Goal: Task Accomplishment & Management: Manage account settings

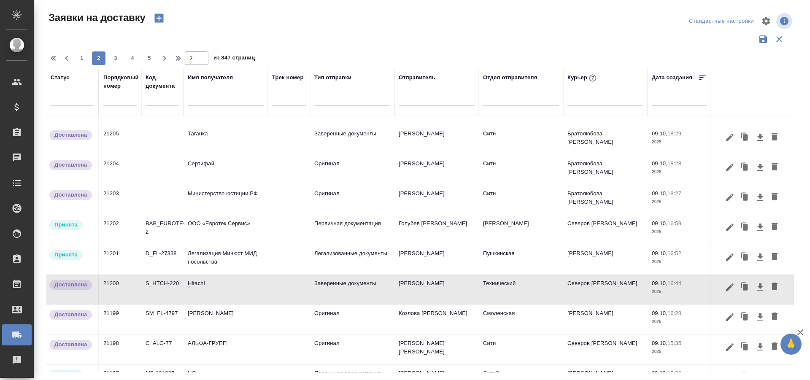
scroll to position [84, 0]
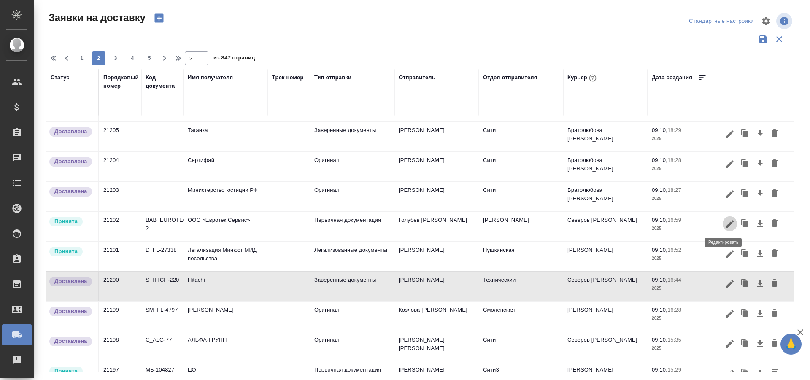
click at [728, 223] on icon "button" at bounding box center [730, 224] width 10 height 10
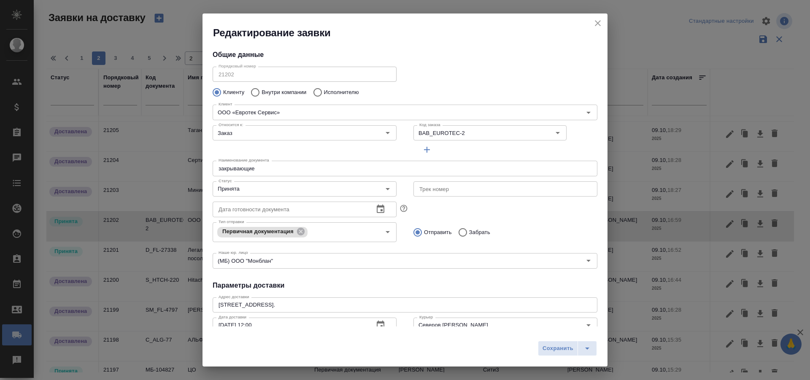
type input "[PERSON_NAME]"
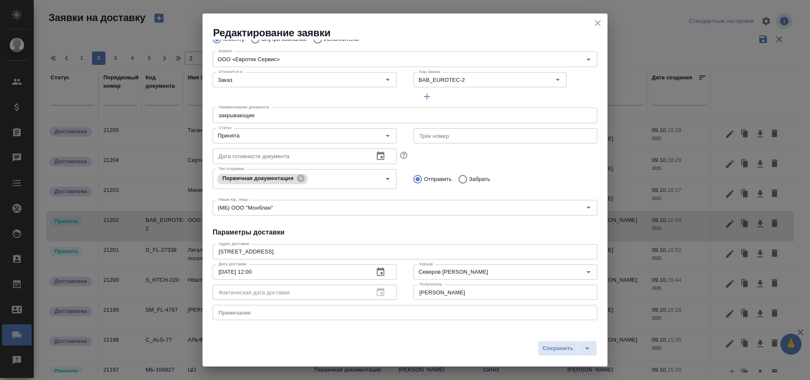
scroll to position [42, 0]
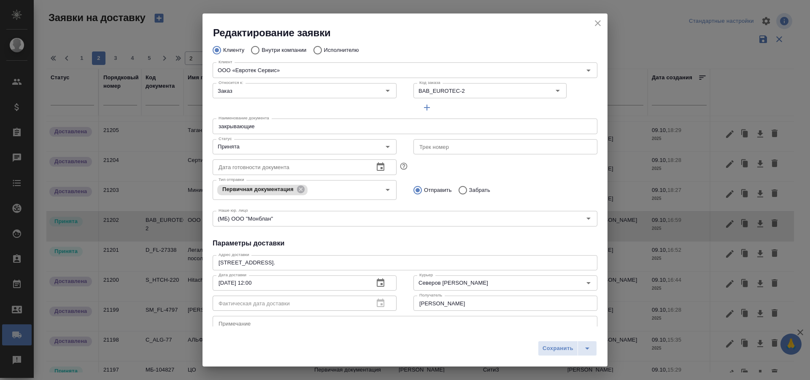
click at [592, 23] on button "close" at bounding box center [597, 23] width 13 height 13
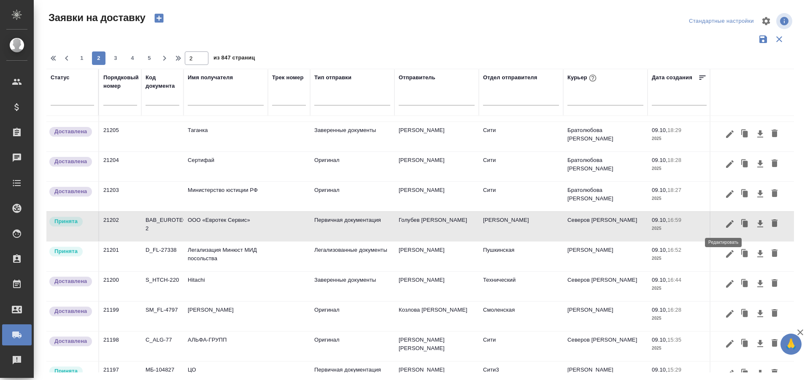
click at [725, 226] on icon "button" at bounding box center [730, 224] width 10 height 10
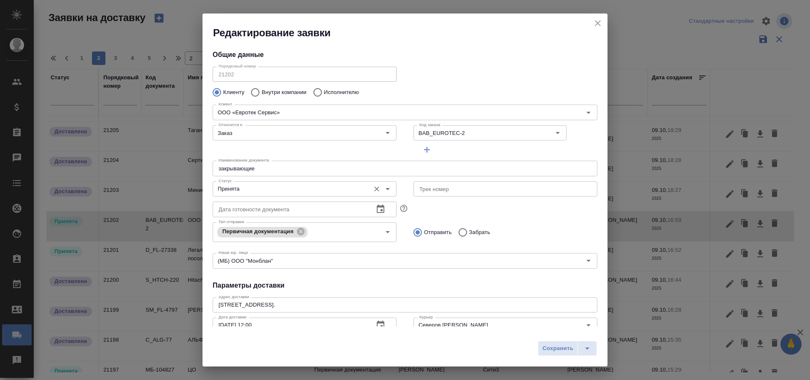
click at [292, 185] on input "Принята" at bounding box center [290, 189] width 151 height 10
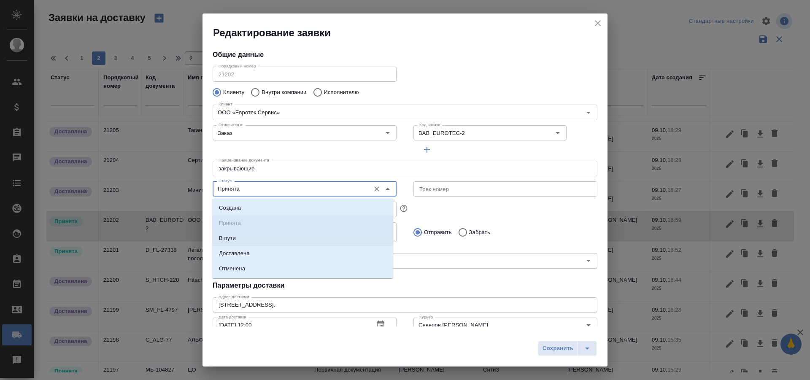
click at [279, 248] on li "Доставлена" at bounding box center [302, 253] width 181 height 15
type input "Доставлена"
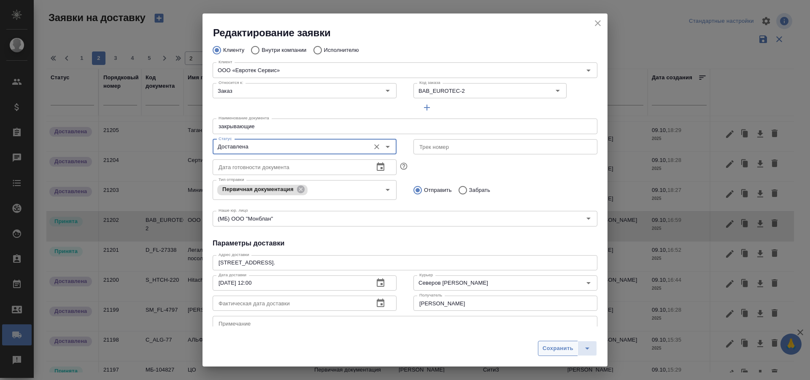
click at [547, 344] on span "Сохранить" at bounding box center [558, 349] width 31 height 10
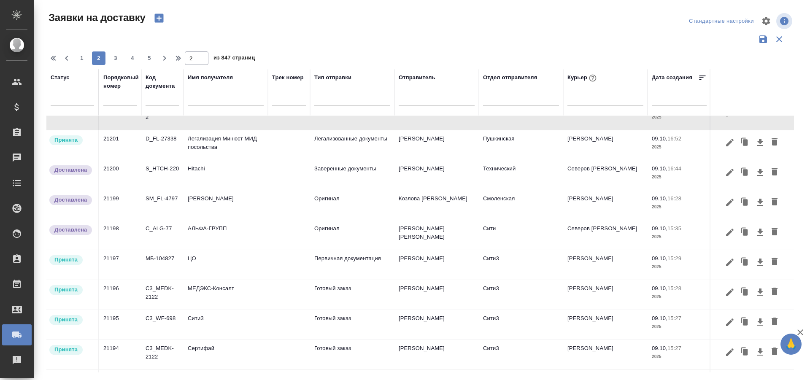
scroll to position [169, 0]
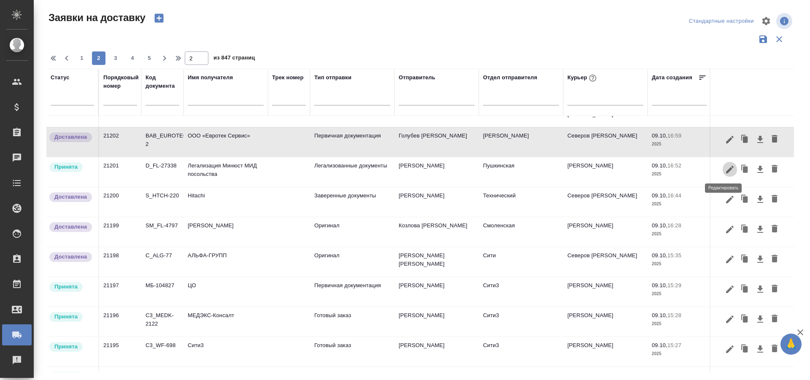
click at [725, 171] on icon "button" at bounding box center [730, 170] width 10 height 10
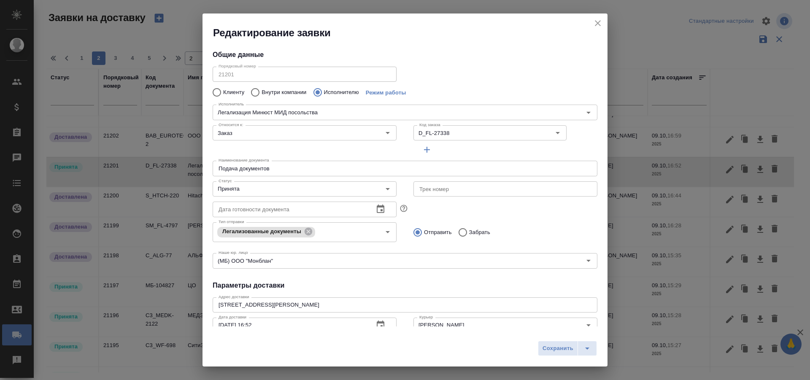
type input "Легализация Минюст МИД посольства"
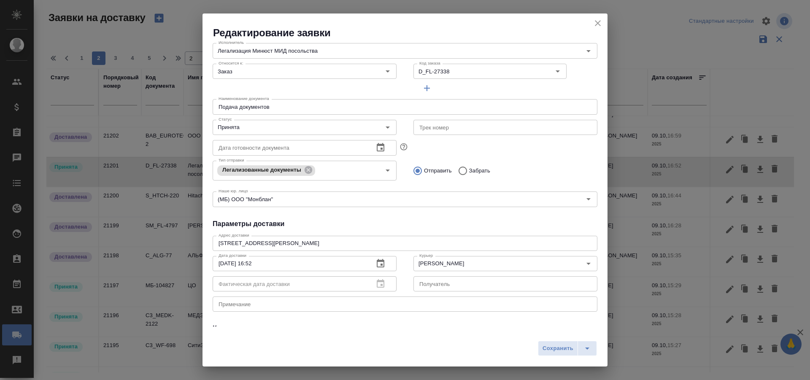
scroll to position [42, 0]
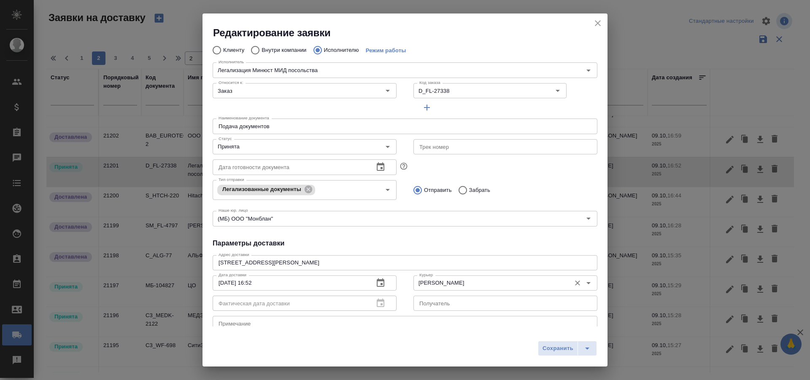
click at [428, 283] on input "[PERSON_NAME]" at bounding box center [491, 283] width 151 height 10
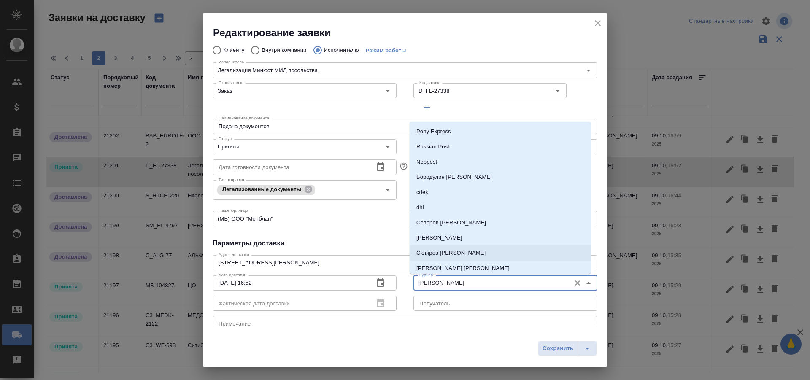
click at [465, 256] on p "Скляров [PERSON_NAME]" at bounding box center [450, 253] width 69 height 8
type input "Скляров [PERSON_NAME]"
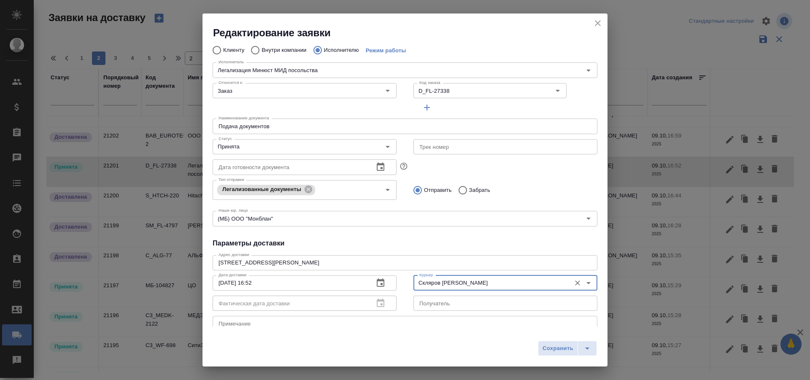
scroll to position [0, 0]
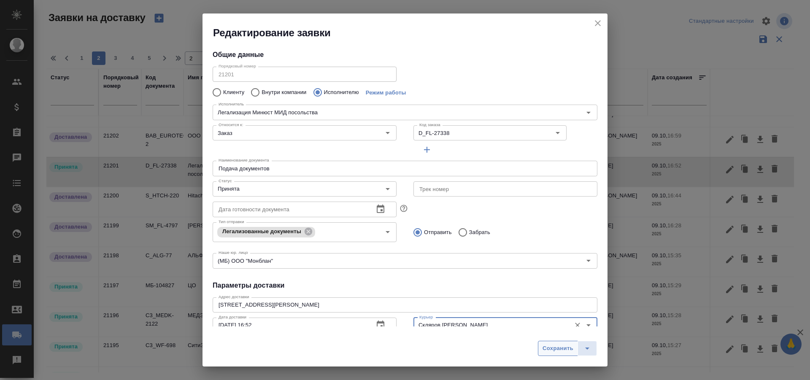
click at [549, 348] on span "Сохранить" at bounding box center [558, 349] width 31 height 10
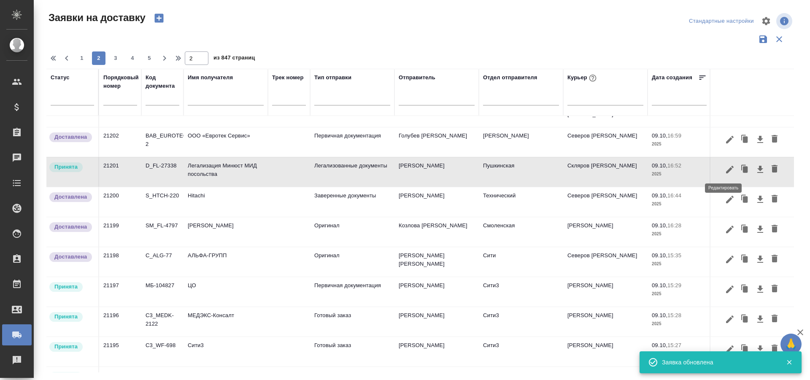
click at [726, 172] on icon "button" at bounding box center [730, 169] width 8 height 8
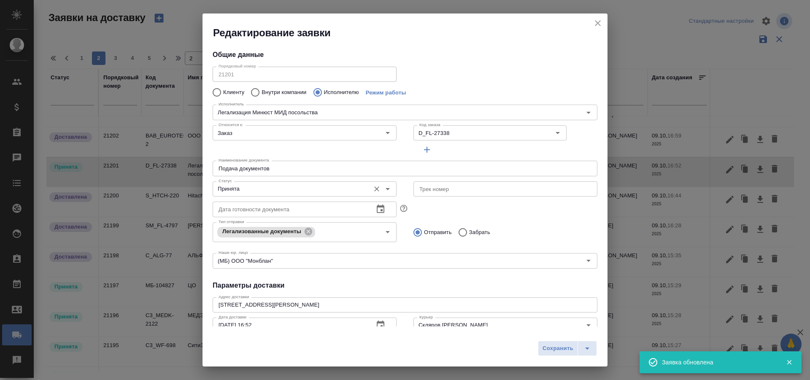
click at [291, 184] on input "Принята" at bounding box center [290, 189] width 151 height 10
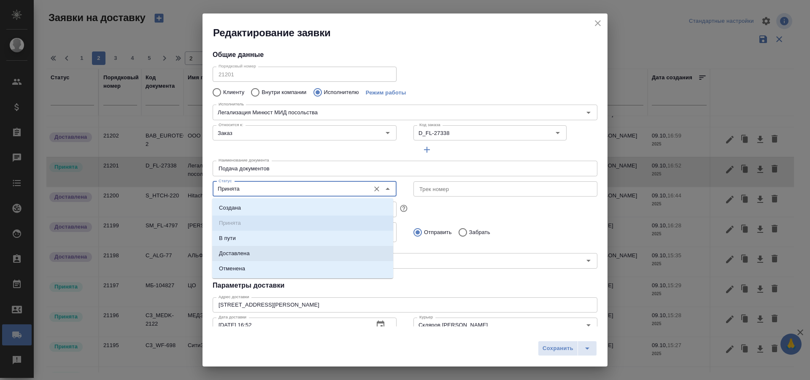
click at [267, 254] on li "Доставлена" at bounding box center [302, 253] width 181 height 15
type input "Доставлена"
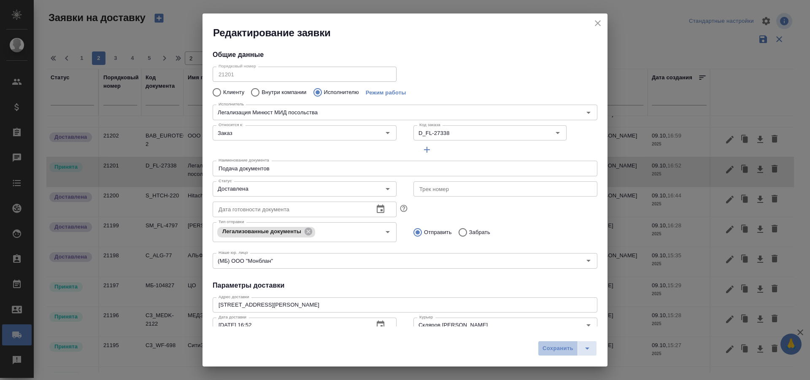
drag, startPoint x: 562, startPoint y: 351, endPoint x: 499, endPoint y: 304, distance: 79.3
click at [562, 351] on span "Сохранить" at bounding box center [558, 349] width 31 height 10
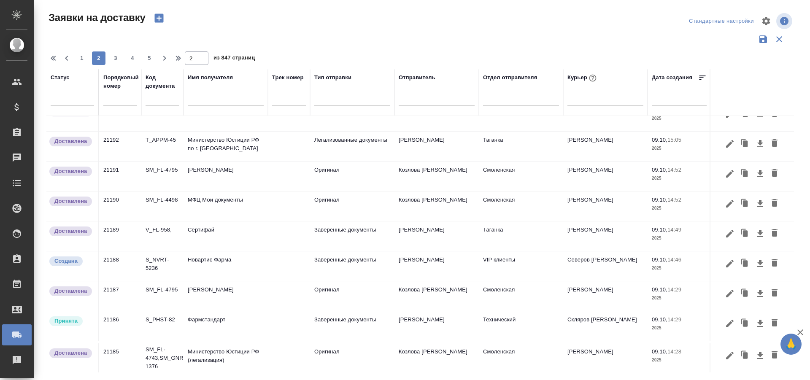
scroll to position [503, 0]
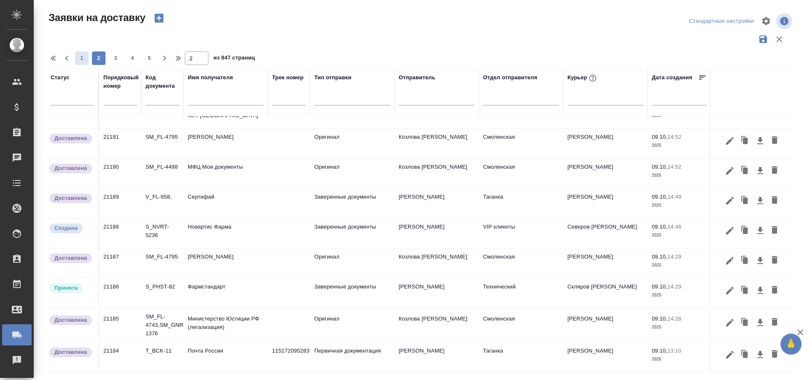
click at [83, 61] on span "1" at bounding box center [81, 58] width 13 height 8
type input "1"
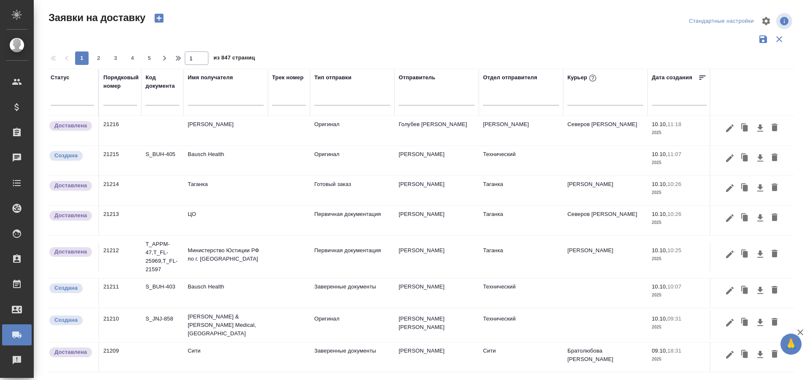
scroll to position [558, 0]
click at [725, 290] on icon "button" at bounding box center [730, 291] width 10 height 10
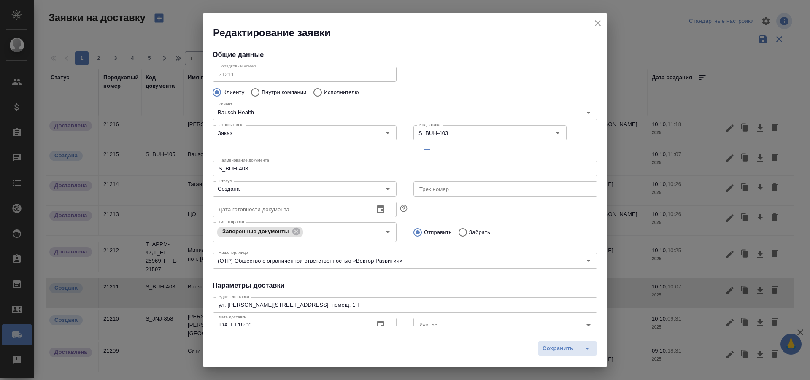
type input "Самойлова [PERSON_NAME]"
type input "[PHONE_NUMBER]"
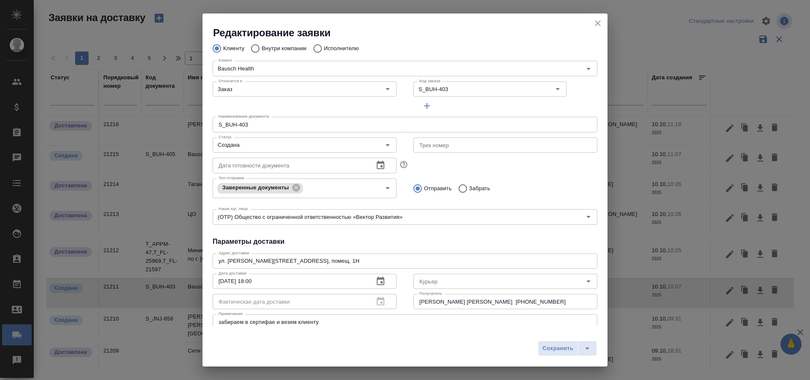
scroll to position [84, 0]
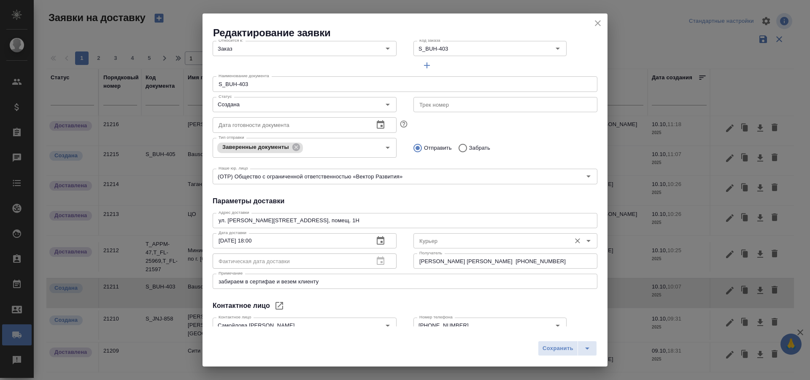
click at [448, 231] on div "[PERSON_NAME]" at bounding box center [505, 240] width 184 height 20
click at [448, 233] on div "Курьер" at bounding box center [505, 240] width 184 height 15
click at [450, 241] on input "Курьер" at bounding box center [491, 241] width 151 height 10
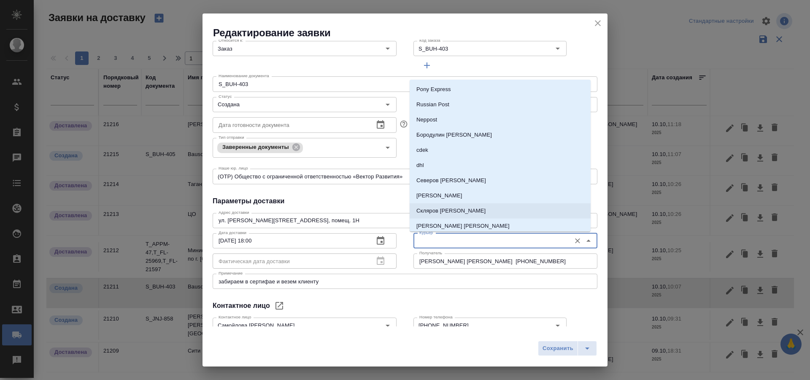
click at [453, 212] on p "Скляров [PERSON_NAME]" at bounding box center [450, 211] width 69 height 8
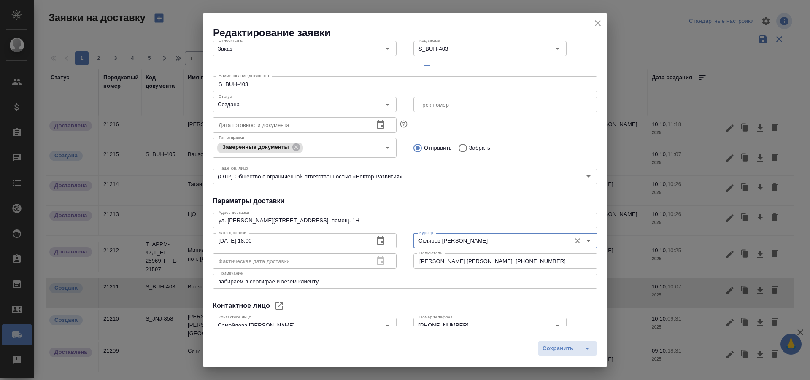
type input "Скляров [PERSON_NAME]"
click at [556, 347] on span "Сохранить" at bounding box center [558, 349] width 31 height 10
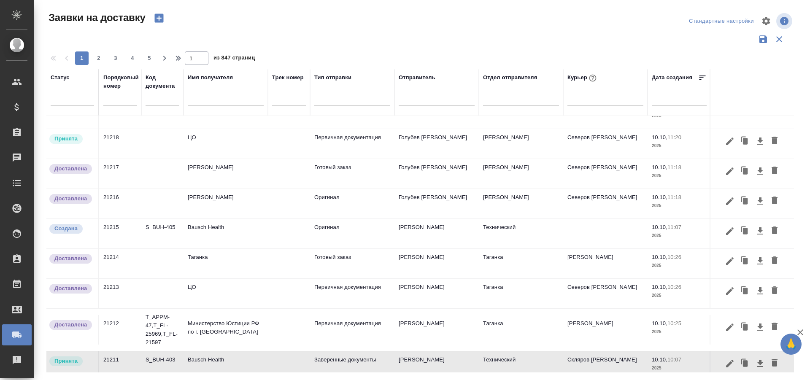
scroll to position [474, 0]
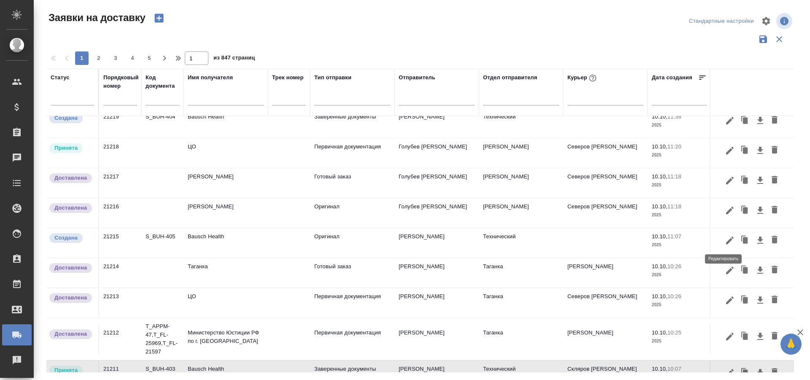
click at [725, 243] on icon "button" at bounding box center [730, 240] width 10 height 10
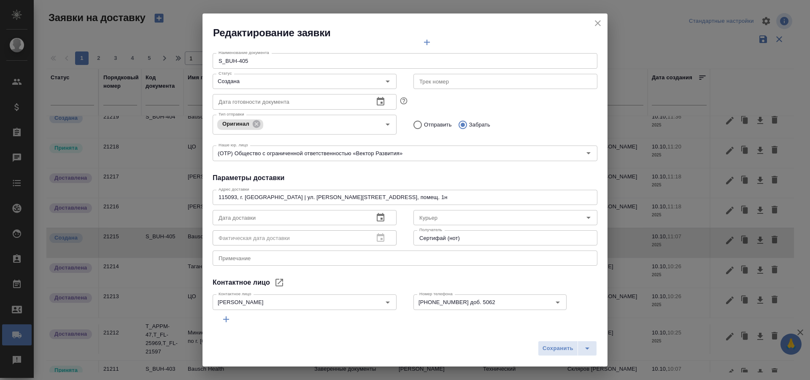
scroll to position [127, 0]
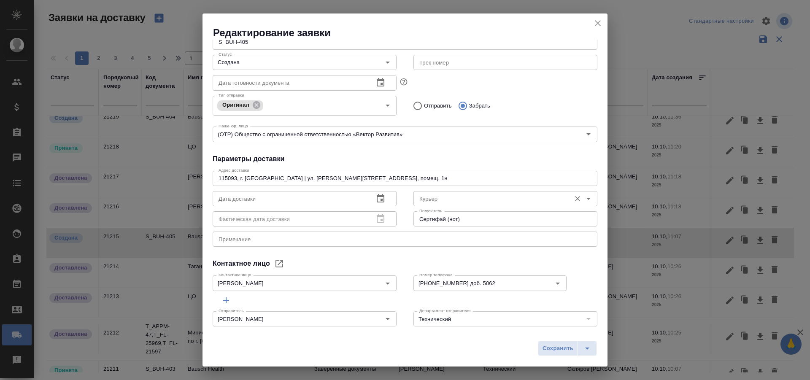
click at [434, 199] on input "Курьер" at bounding box center [491, 199] width 151 height 10
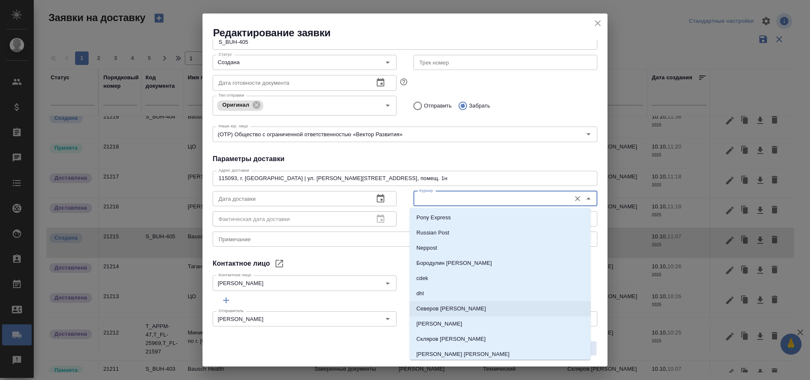
click at [441, 308] on p "Северов [PERSON_NAME]" at bounding box center [451, 309] width 70 height 8
type input "Северов [PERSON_NAME]"
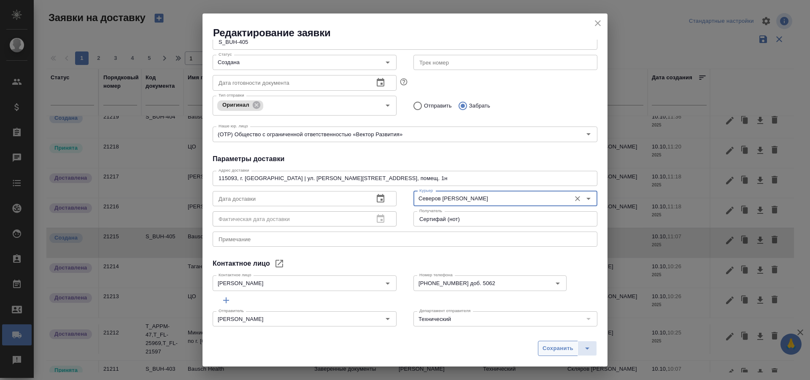
click at [548, 346] on span "Сохранить" at bounding box center [558, 349] width 31 height 10
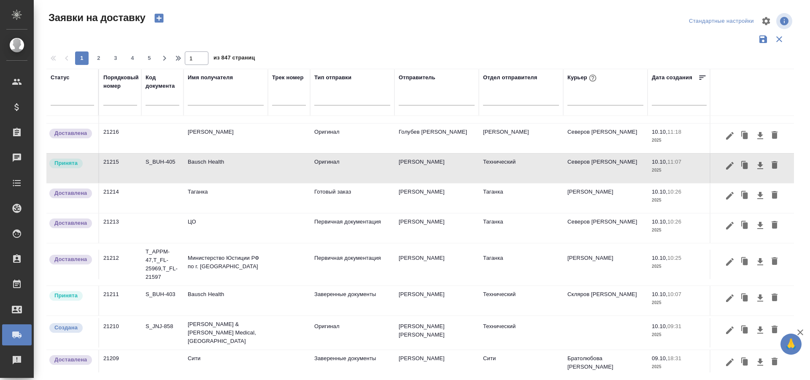
scroll to position [558, 0]
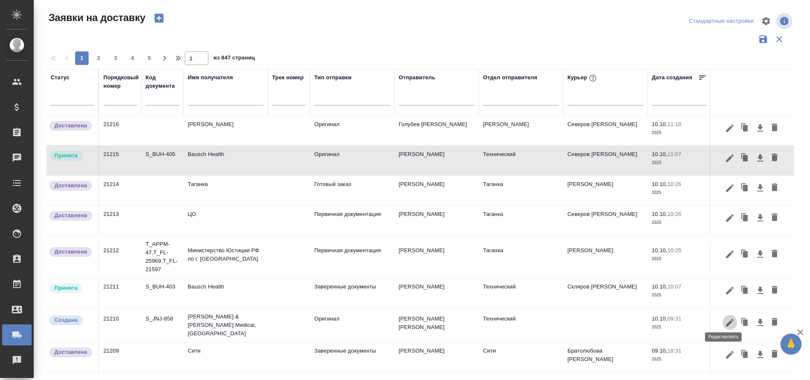
click at [726, 319] on icon "button" at bounding box center [730, 323] width 8 height 8
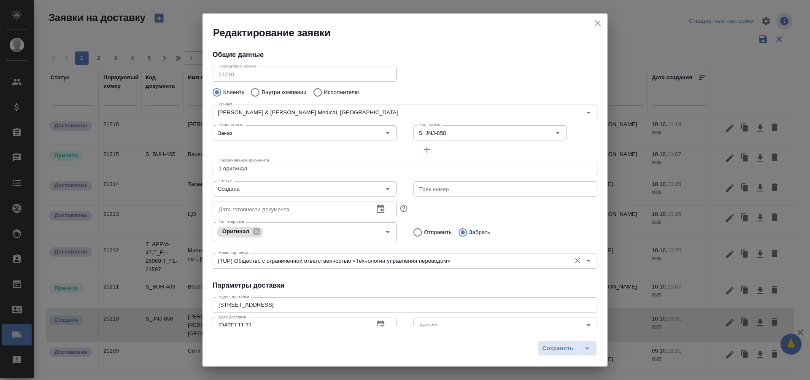
type input "[PERSON_NAME]"
type input "[PHONE_NUMBER]"
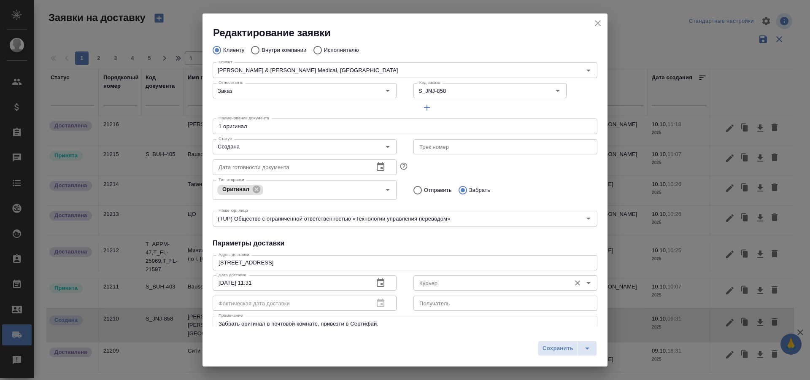
click at [438, 282] on input "Курьер" at bounding box center [491, 283] width 151 height 10
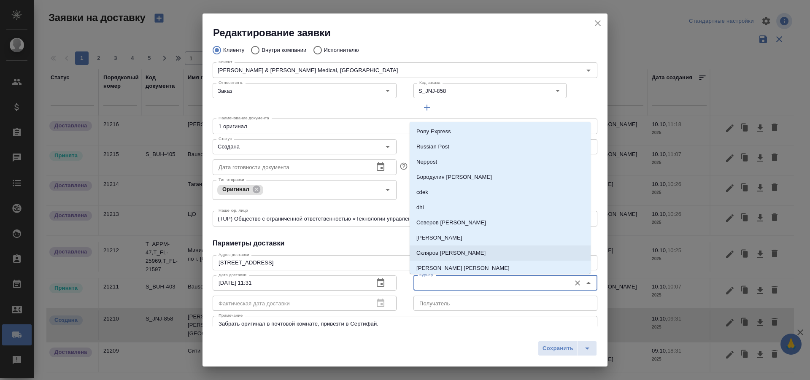
click at [449, 256] on p "Скляров [PERSON_NAME]" at bounding box center [450, 253] width 69 height 8
type input "Скляров [PERSON_NAME]"
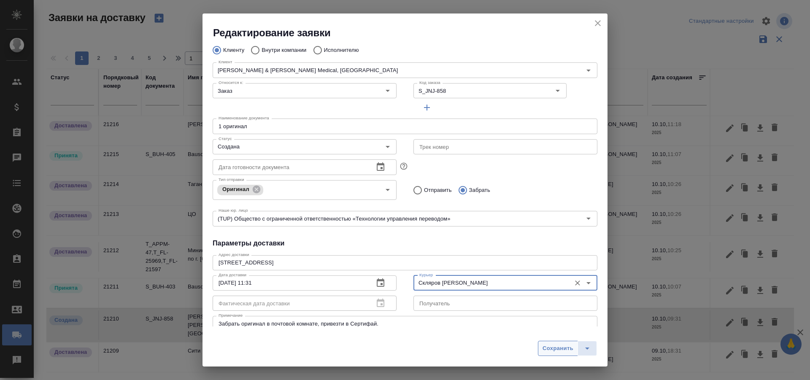
click at [559, 355] on button "Сохранить" at bounding box center [558, 348] width 40 height 15
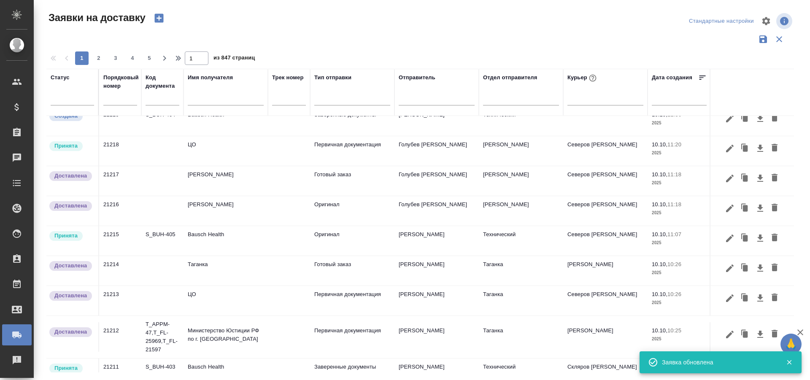
scroll to position [474, 0]
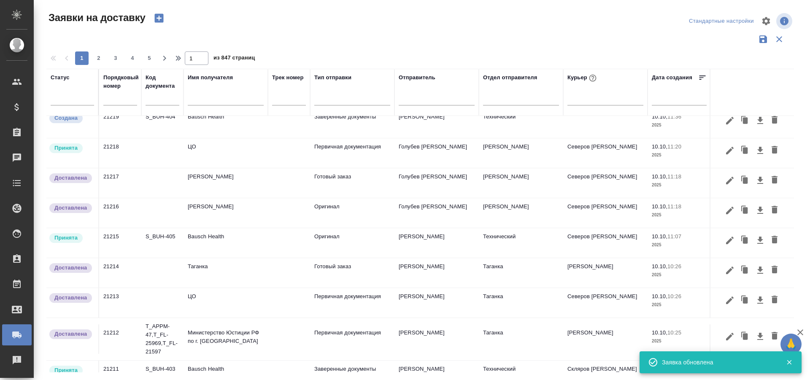
click at [272, 40] on div at bounding box center [420, 39] width 748 height 16
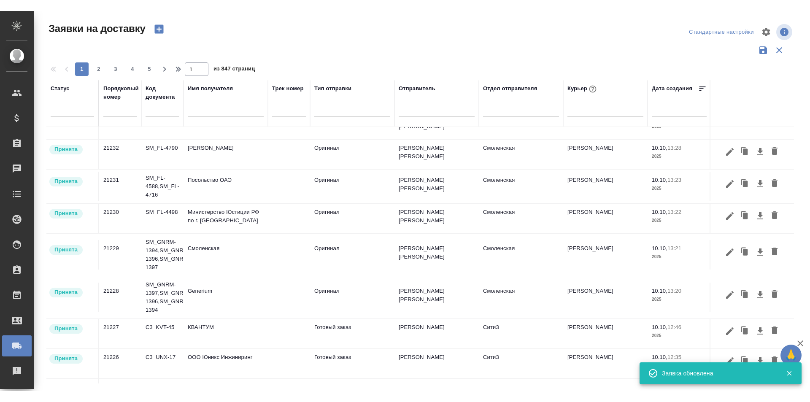
scroll to position [0, 0]
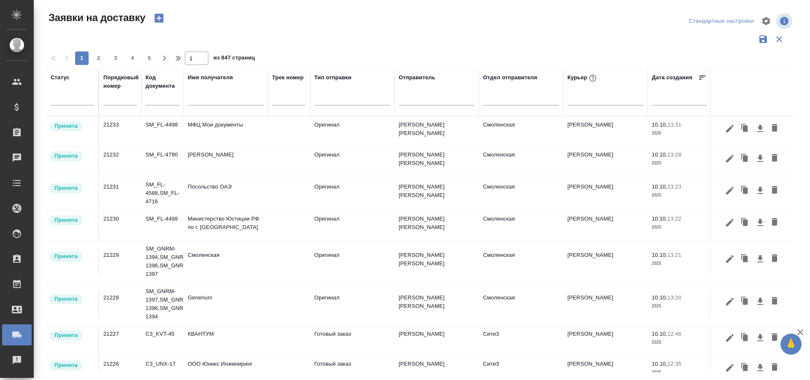
click at [307, 35] on div at bounding box center [420, 39] width 748 height 16
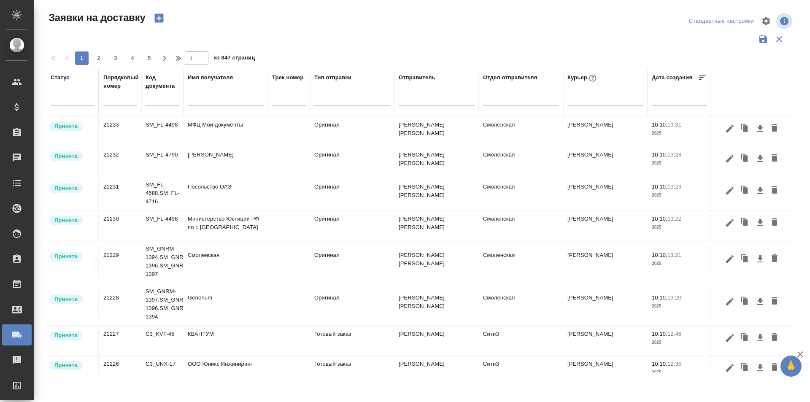
click at [164, 20] on icon "button" at bounding box center [159, 18] width 12 height 12
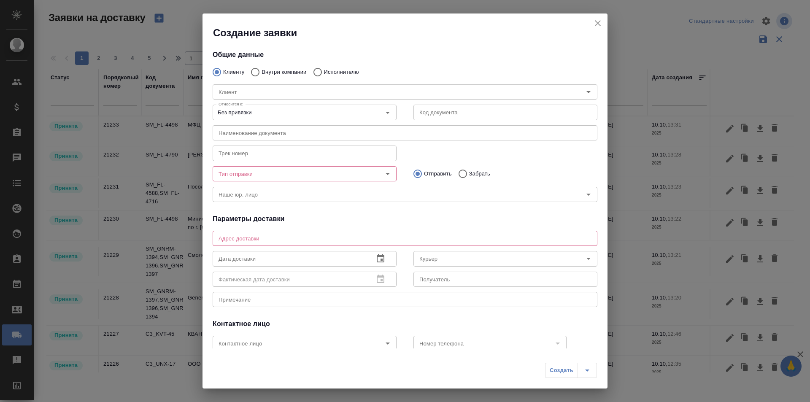
click at [260, 72] on input "Внутри компании" at bounding box center [253, 72] width 15 height 18
radio input "true"
click at [292, 94] on input "Команда" at bounding box center [390, 92] width 351 height 10
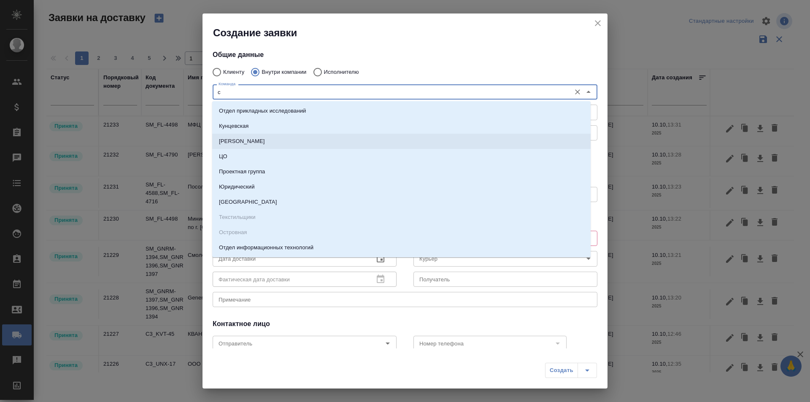
type input "см"
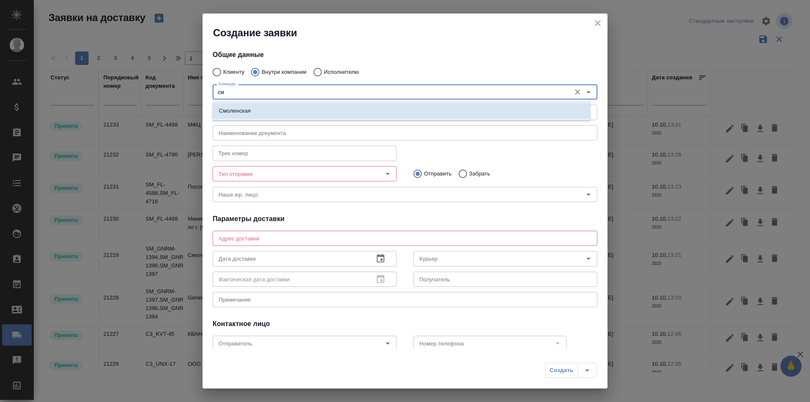
click at [304, 105] on li "Смоленская" at bounding box center [401, 110] width 378 height 15
type textarea "[STREET_ADDRESS]"
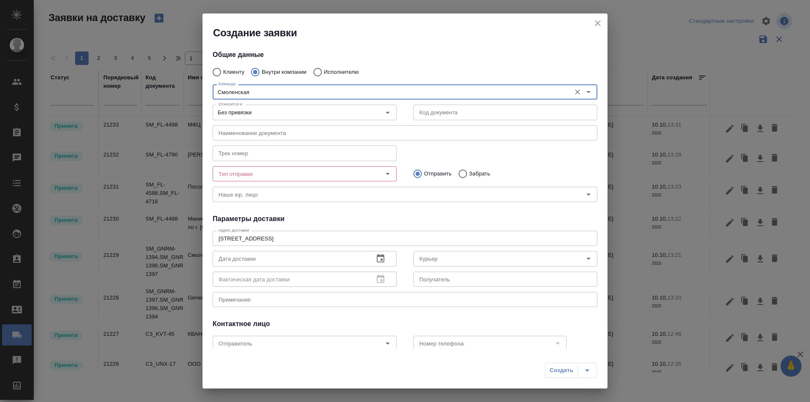
type input "Смоленская"
click at [446, 116] on input "text" at bounding box center [505, 112] width 184 height 15
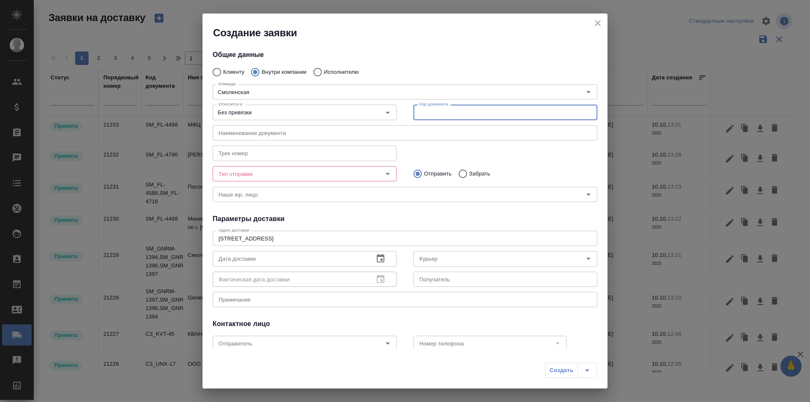
paste input "D_NF-243"
type input "D_NF-243"
click at [335, 176] on input "Тип отправки" at bounding box center [290, 174] width 151 height 10
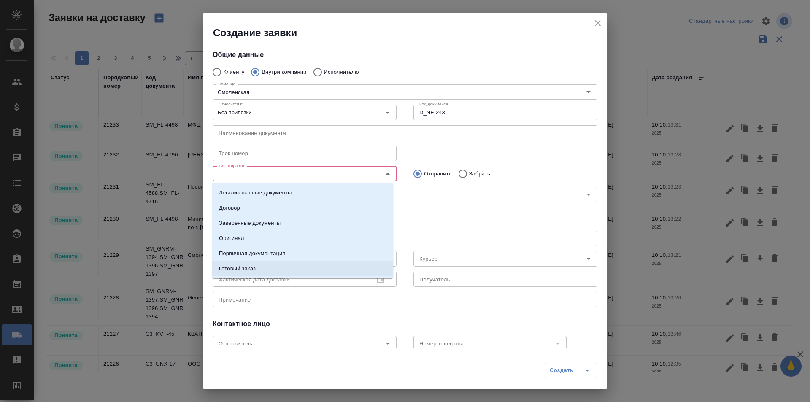
click at [273, 267] on li "Готовый заказ" at bounding box center [302, 268] width 181 height 15
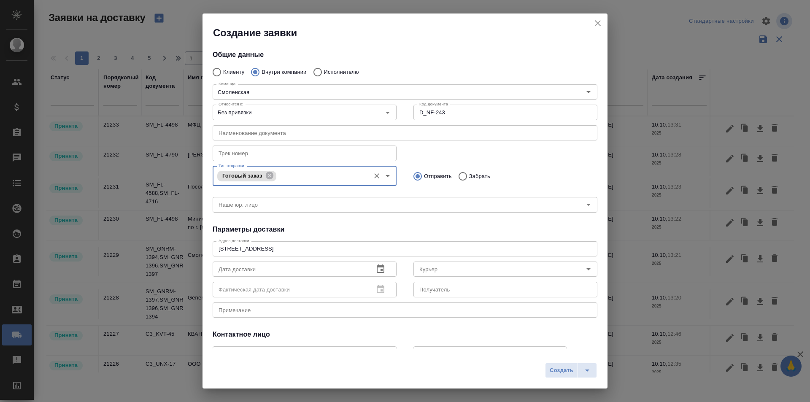
click at [462, 119] on input "D_NF-243" at bounding box center [505, 112] width 184 height 15
drag, startPoint x: 475, startPoint y: 114, endPoint x: 403, endPoint y: 108, distance: 71.5
click at [405, 108] on div "Код документа D_NF-243 Код документа" at bounding box center [505, 111] width 201 height 37
click at [433, 160] on div "Тип отправки Готовый заказ Тип отправки Отправить Забрать" at bounding box center [405, 175] width 402 height 42
click at [424, 115] on input "text" at bounding box center [505, 112] width 184 height 15
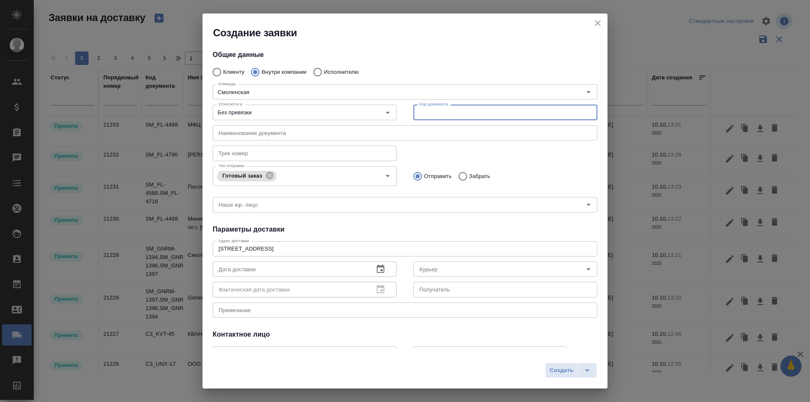
paste input "D_NF-243"
type input "D_NF-243"
click at [436, 157] on div "Тип отправки Готовый заказ Тип отправки Отправить Забрать" at bounding box center [405, 175] width 402 height 42
click at [271, 177] on icon at bounding box center [269, 176] width 8 height 8
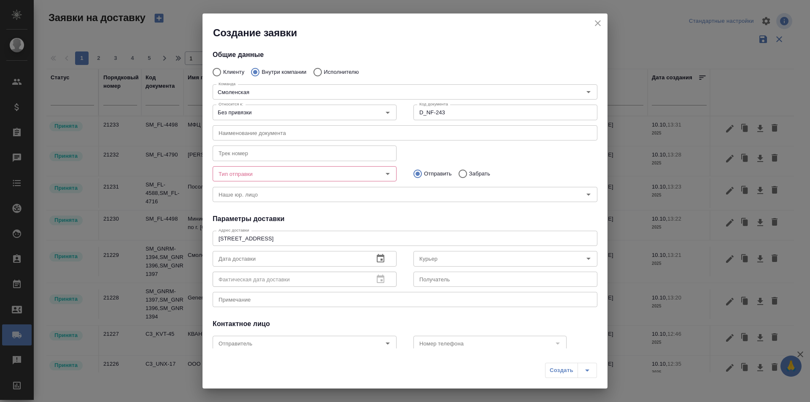
click at [294, 177] on input "Тип отправки" at bounding box center [290, 174] width 151 height 10
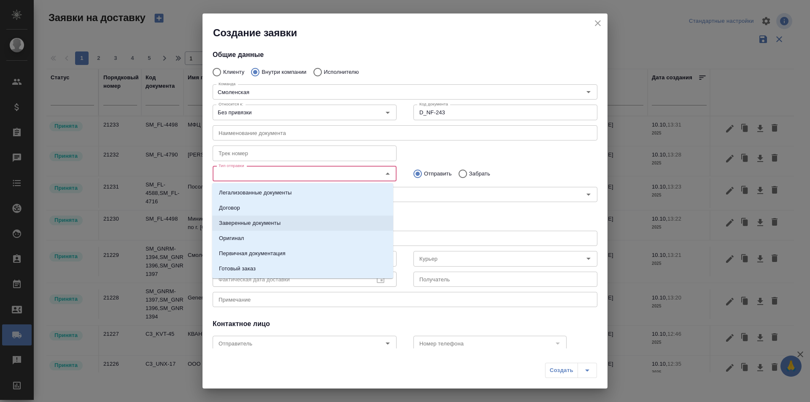
click at [247, 237] on li "Оригинал" at bounding box center [302, 238] width 181 height 15
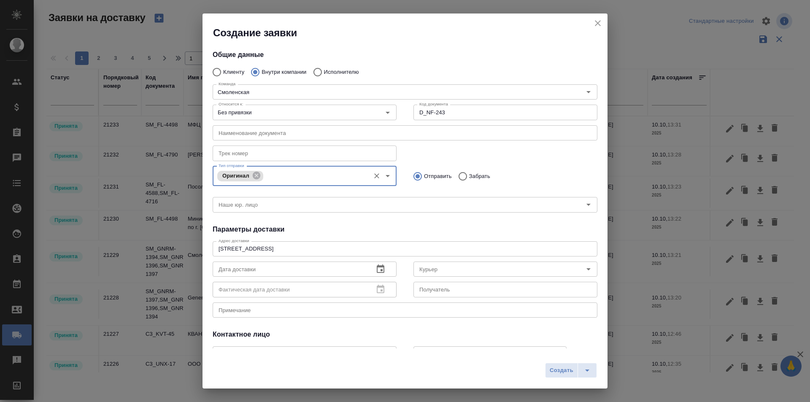
click at [281, 176] on input "Тип отправки" at bounding box center [315, 176] width 100 height 10
click at [450, 141] on div "Трек номер Трек номер" at bounding box center [405, 152] width 402 height 37
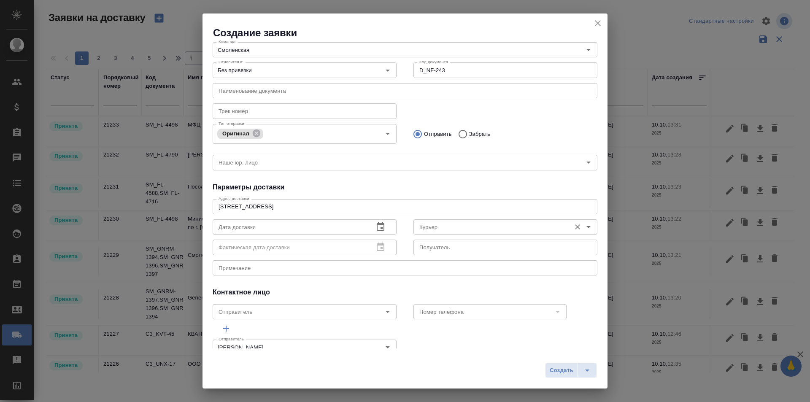
click at [426, 231] on input "Курьер" at bounding box center [491, 227] width 151 height 10
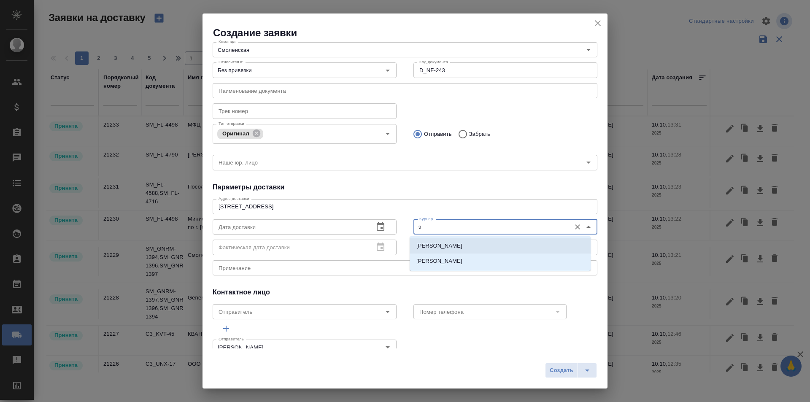
click at [451, 246] on p "[PERSON_NAME]" at bounding box center [439, 246] width 46 height 8
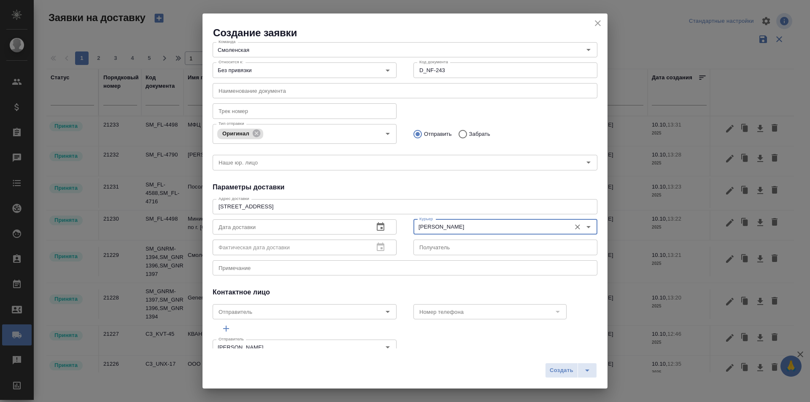
type input "[PERSON_NAME]"
click at [378, 226] on icon "button" at bounding box center [380, 227] width 10 height 10
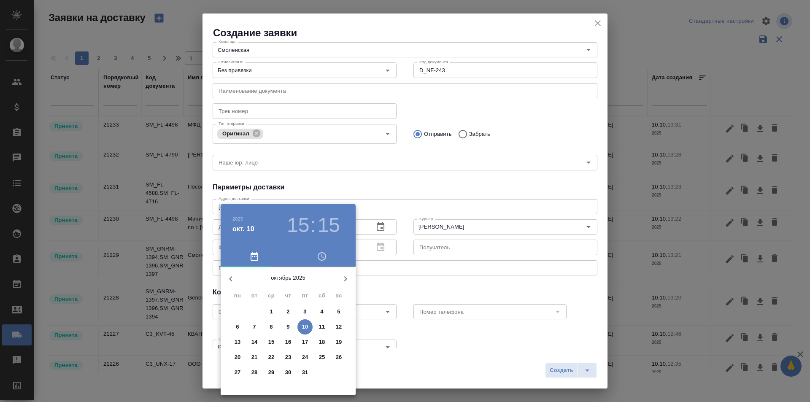
click at [303, 327] on p "10" at bounding box center [305, 327] width 6 height 8
type input "[DATE] 15:15"
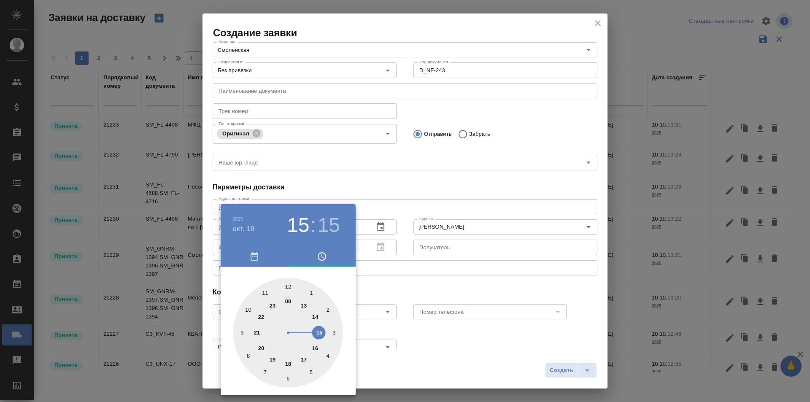
click at [396, 287] on div at bounding box center [405, 201] width 810 height 402
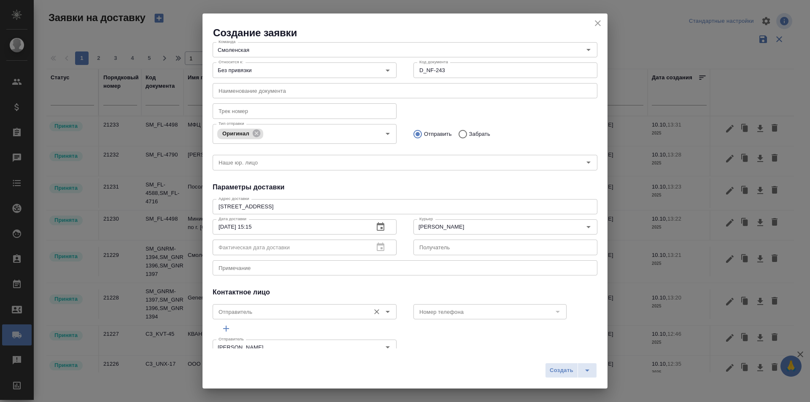
scroll to position [0, 0]
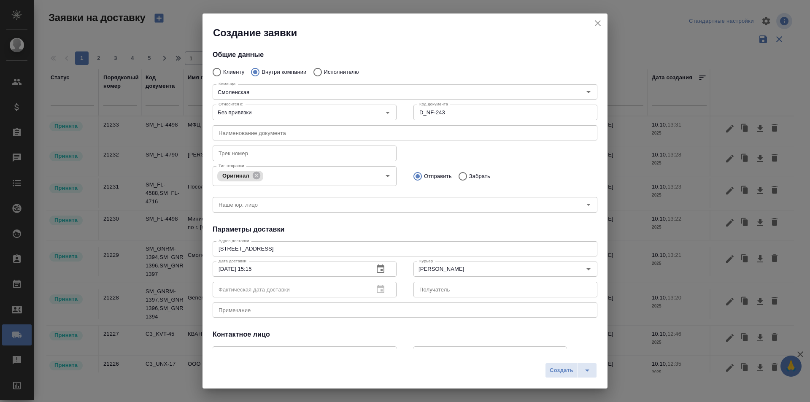
click at [294, 310] on textarea at bounding box center [405, 310] width 373 height 6
type textarea "Пушка-[PERSON_NAME] (передать документы с [PERSON_NAME])"
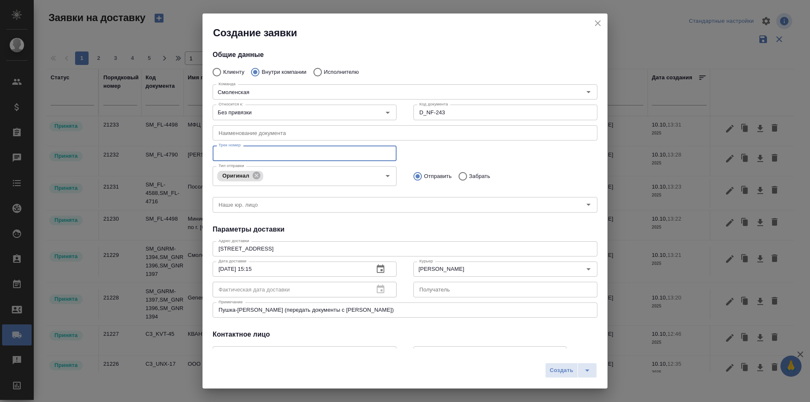
click at [267, 154] on input "text" at bounding box center [305, 153] width 184 height 15
click at [471, 162] on div "Тип отправки Оригинал Тип отправки Отправить Забрать" at bounding box center [405, 175] width 402 height 42
click at [559, 374] on span "Создать" at bounding box center [562, 371] width 24 height 10
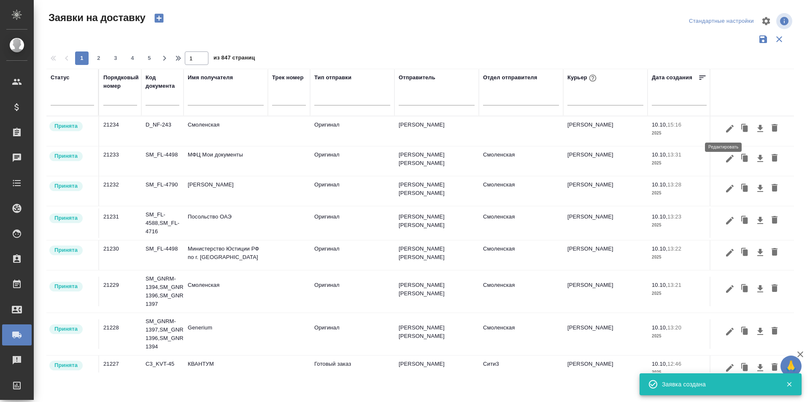
click at [725, 130] on icon "button" at bounding box center [730, 129] width 10 height 10
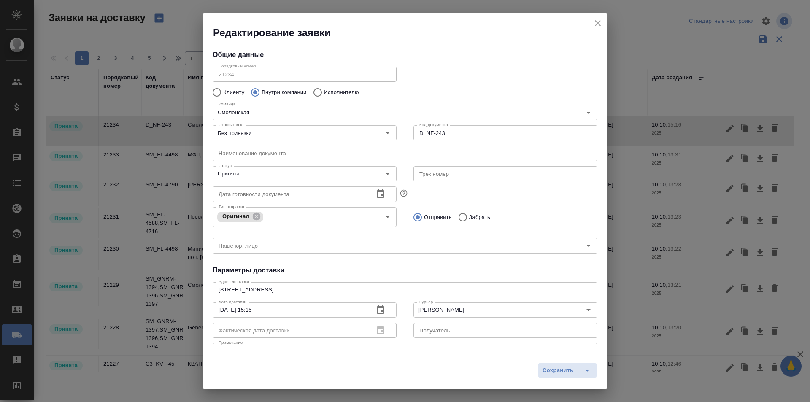
type input "[PERSON_NAME]"
click at [259, 169] on input "Принята" at bounding box center [290, 174] width 151 height 10
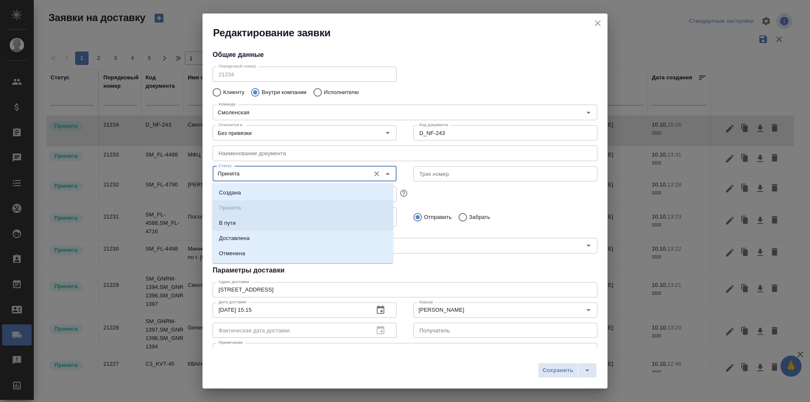
click at [255, 220] on li "В пути" at bounding box center [302, 223] width 181 height 15
type input "В пути"
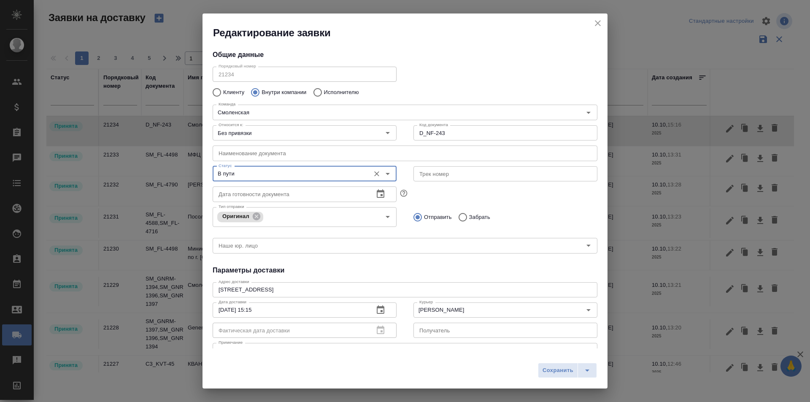
click at [548, 370] on span "Сохранить" at bounding box center [558, 371] width 31 height 10
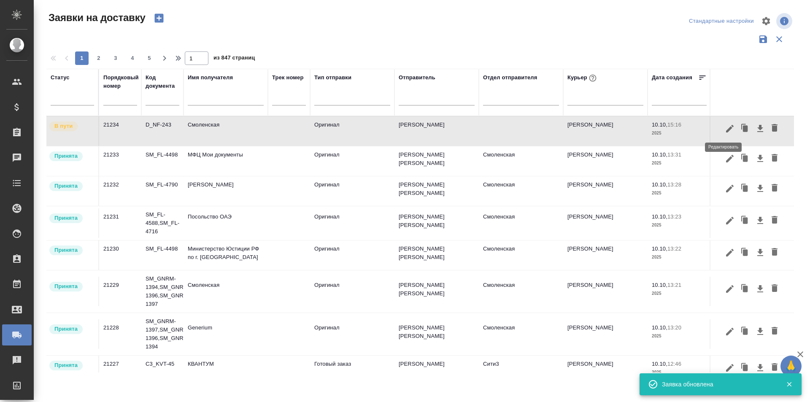
click at [726, 132] on icon "button" at bounding box center [730, 129] width 10 height 10
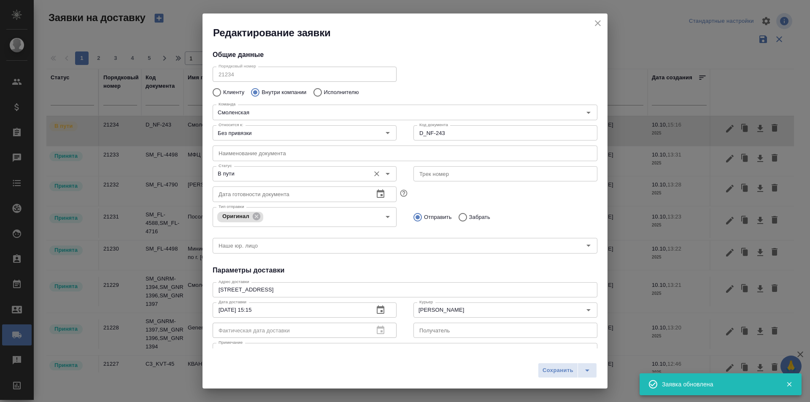
click at [277, 178] on input "В пути" at bounding box center [290, 174] width 151 height 10
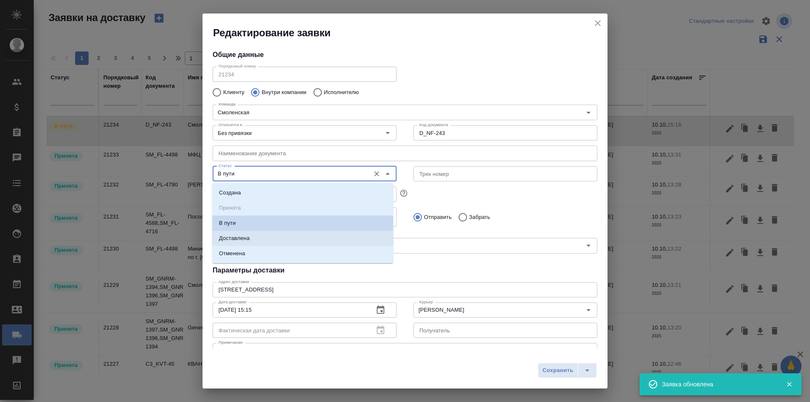
click at [248, 240] on p "Доставлена" at bounding box center [234, 238] width 31 height 8
type input "Доставлена"
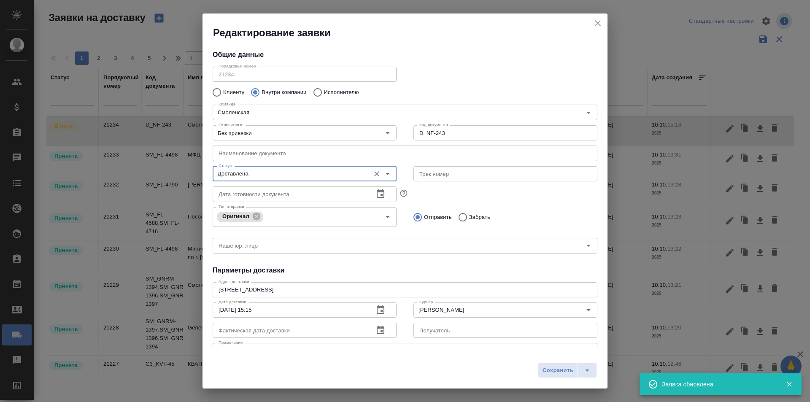
click at [537, 364] on div "Сохранить" at bounding box center [404, 374] width 405 height 30
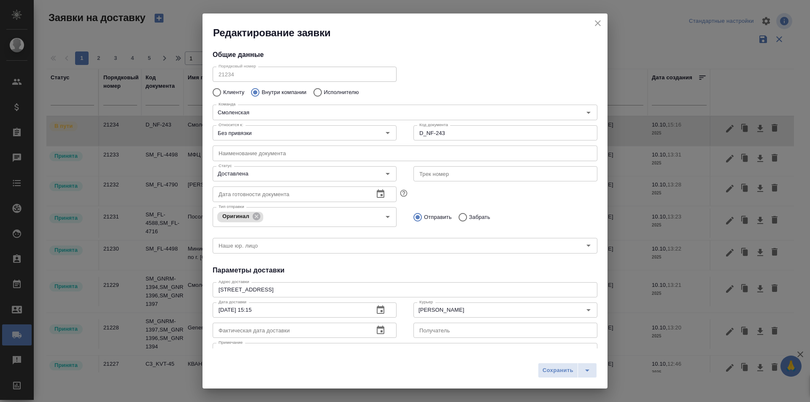
click at [551, 372] on span "Сохранить" at bounding box center [558, 371] width 31 height 10
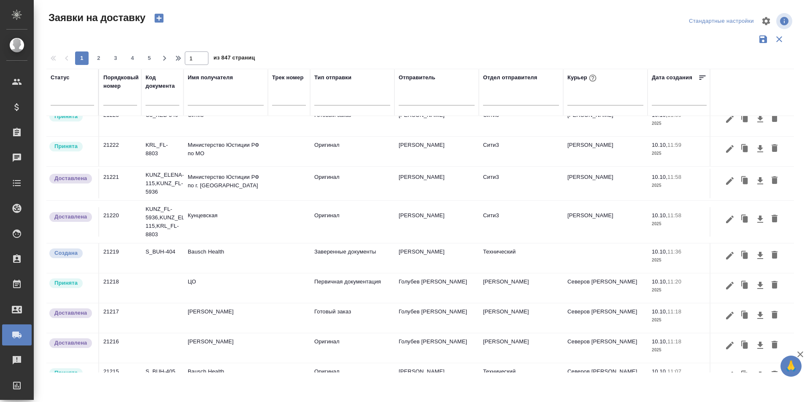
scroll to position [464, 0]
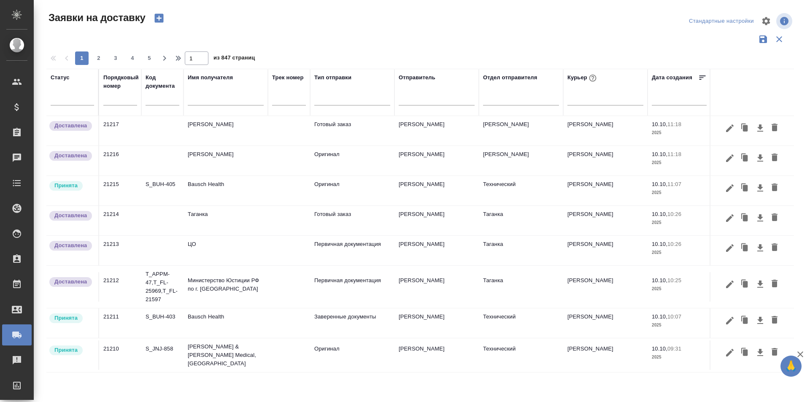
scroll to position [558, 0]
click at [97, 63] on button "2" at bounding box center [98, 57] width 13 height 13
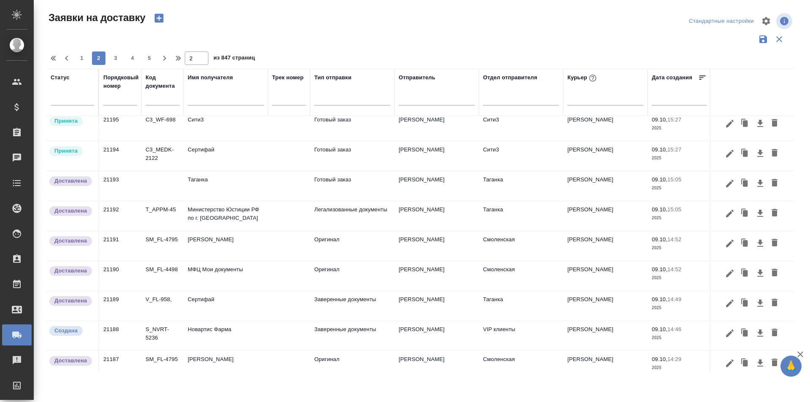
scroll to position [499, 0]
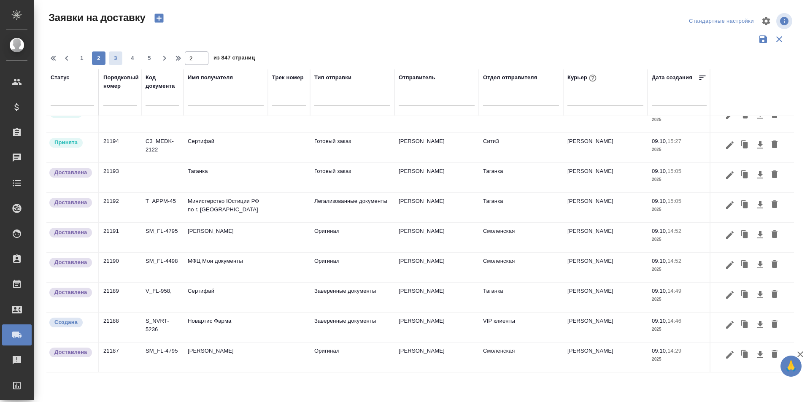
click at [119, 56] on span "3" at bounding box center [115, 58] width 13 height 8
type input "3"
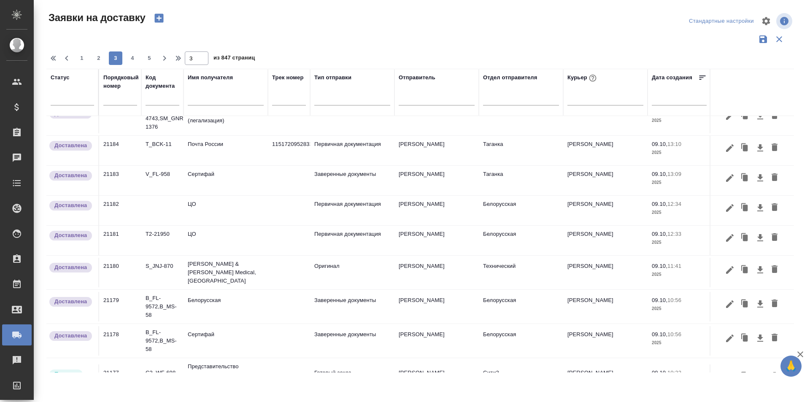
scroll to position [0, 0]
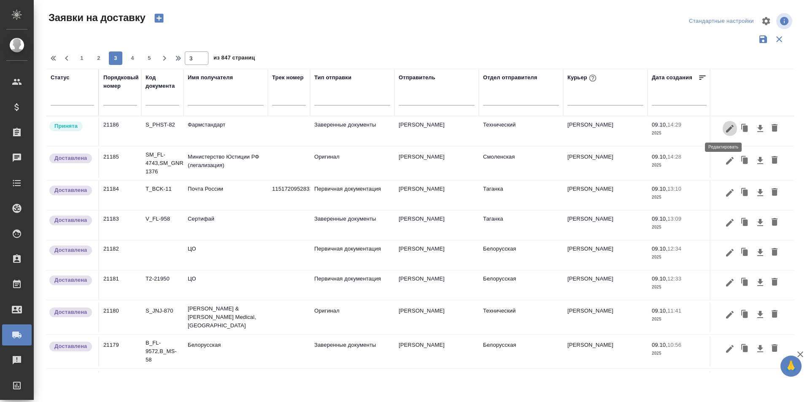
click at [724, 135] on button "button" at bounding box center [730, 129] width 14 height 16
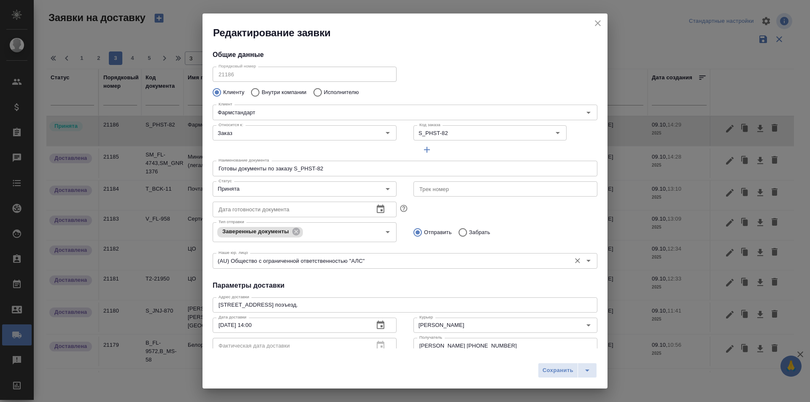
type input "Кадиева Алина"
type input "+79888703843"
click at [272, 194] on div "Принята Статус" at bounding box center [305, 188] width 184 height 15
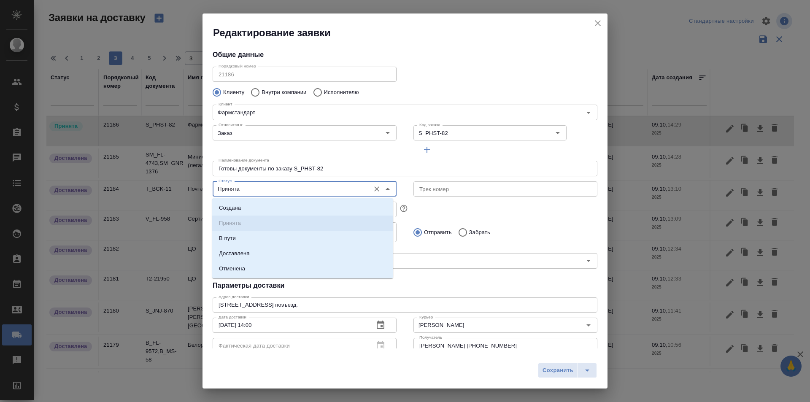
click at [287, 191] on input "Принята" at bounding box center [290, 189] width 151 height 10
click at [266, 257] on li "Доставлена" at bounding box center [302, 253] width 181 height 15
type input "Доставлена"
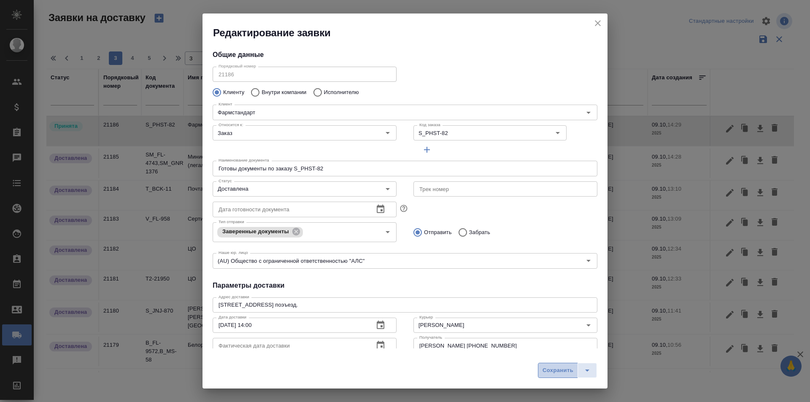
click at [542, 367] on button "Сохранить" at bounding box center [558, 370] width 40 height 15
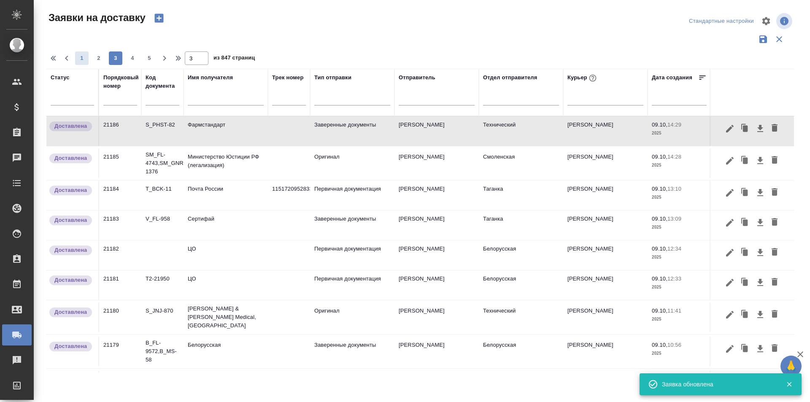
click at [80, 57] on span "1" at bounding box center [81, 58] width 13 height 8
type input "1"
